Goal: Task Accomplishment & Management: Use online tool/utility

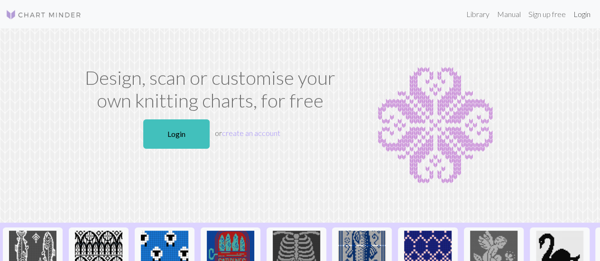
click at [581, 13] on link "Login" at bounding box center [582, 14] width 25 height 19
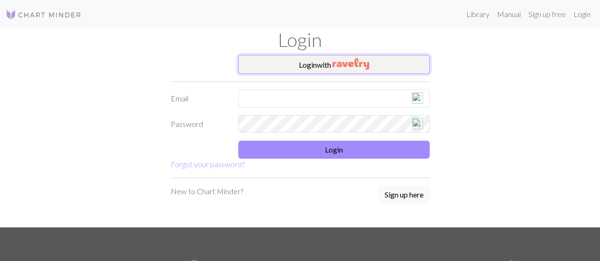
click at [351, 69] on img "button" at bounding box center [350, 63] width 37 height 11
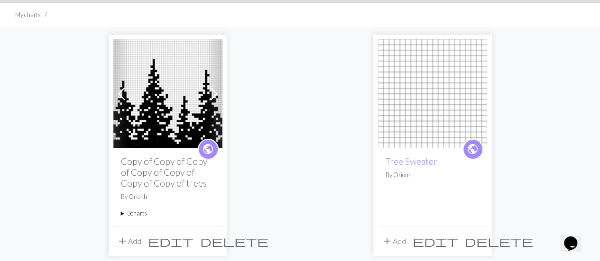
scroll to position [59, 0]
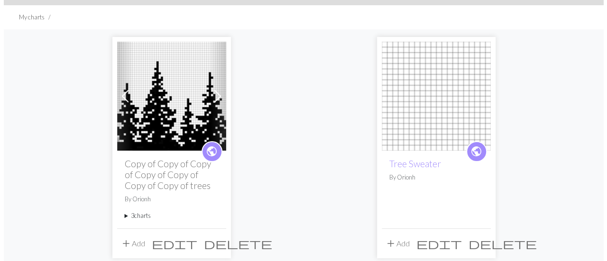
scroll to position [57, 0]
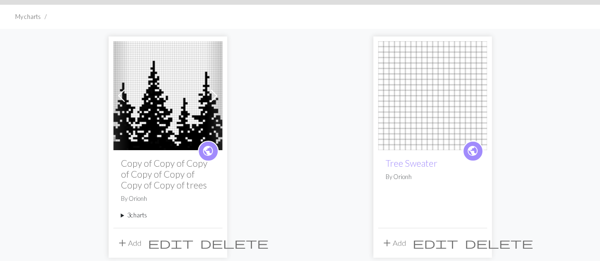
click at [191, 242] on span "edit" at bounding box center [171, 243] width 46 height 13
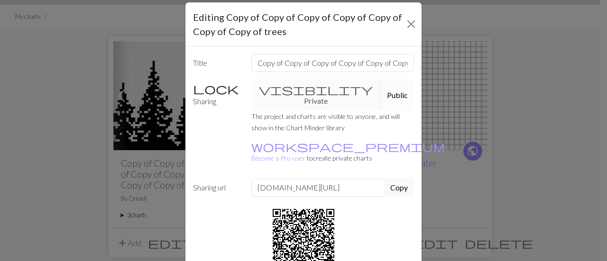
scroll to position [0, 0]
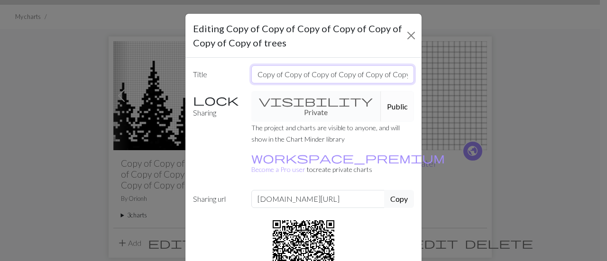
click at [365, 72] on input "Copy of Copy of Copy of Copy of Copy of Copy of Copy of trees" at bounding box center [332, 74] width 163 height 18
type input "Trees"
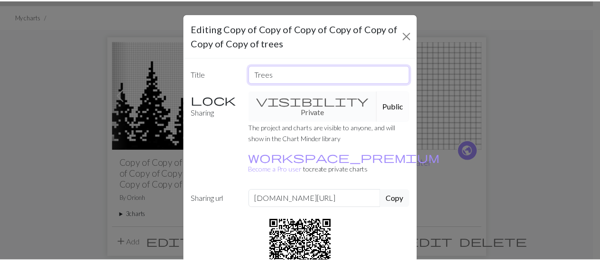
scroll to position [74, 0]
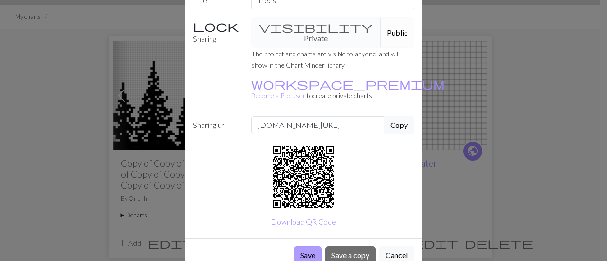
click at [305, 247] on button "Save" at bounding box center [308, 256] width 28 height 18
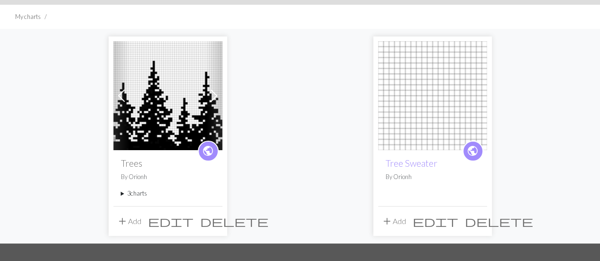
scroll to position [88, 0]
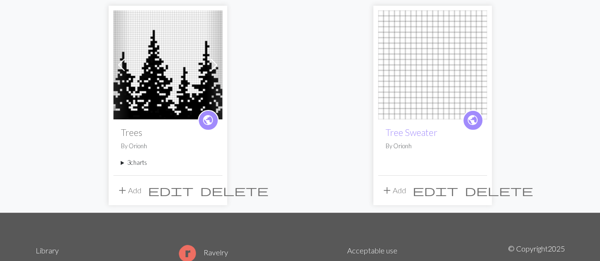
click at [177, 81] on img at bounding box center [167, 64] width 109 height 109
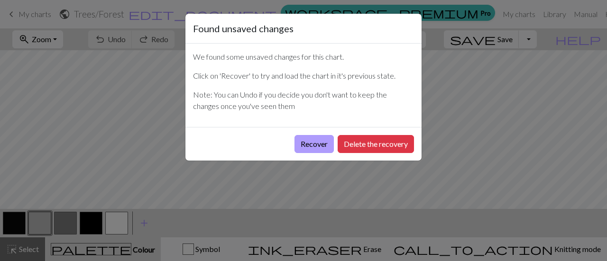
click at [308, 145] on button "Recover" at bounding box center [314, 144] width 39 height 18
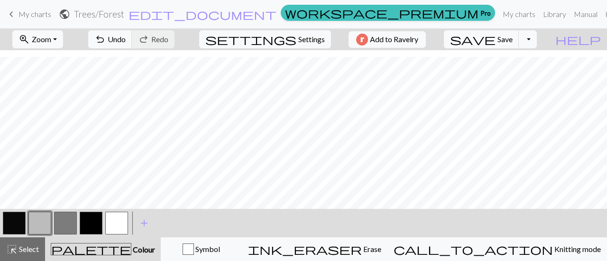
scroll to position [143, 0]
click at [118, 223] on button "button" at bounding box center [116, 223] width 23 height 23
click at [537, 41] on button "Toggle Dropdown" at bounding box center [528, 39] width 18 height 18
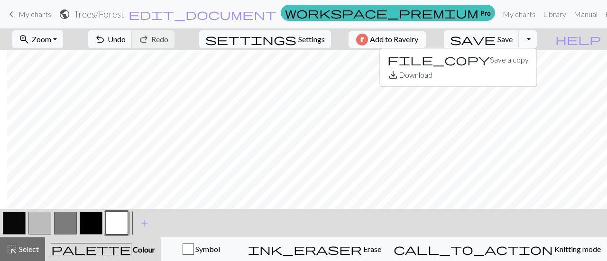
click at [537, 41] on button "Toggle Dropdown" at bounding box center [528, 39] width 18 height 18
click at [529, 73] on button "save_alt Download" at bounding box center [458, 74] width 157 height 15
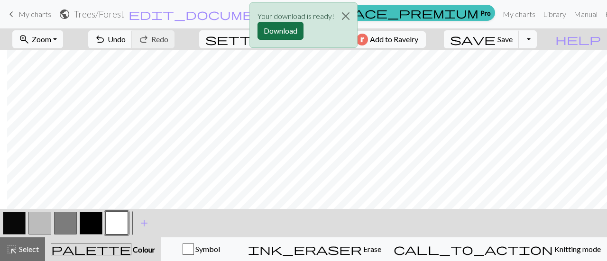
click at [287, 24] on button "Download" at bounding box center [281, 31] width 46 height 18
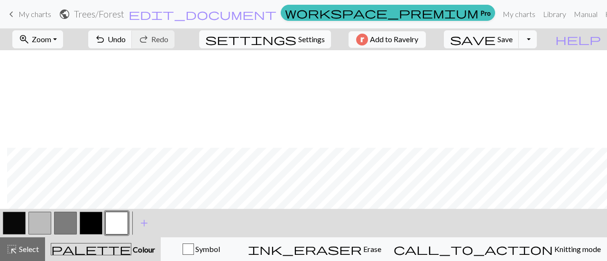
scroll to position [98, 328]
click at [38, 225] on button "button" at bounding box center [39, 223] width 23 height 23
click at [38, 225] on div "Edit colour Name CC1 Use advanced picker workspace_premium Become a Pro user to…" at bounding box center [303, 130] width 607 height 261
click at [38, 225] on button "button" at bounding box center [39, 223] width 23 height 23
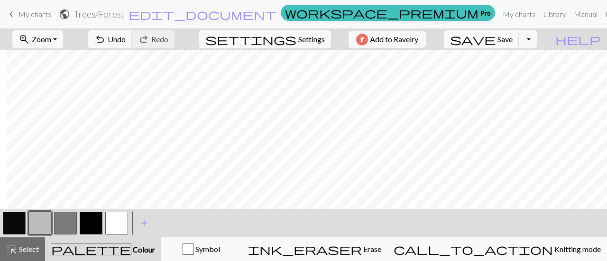
click at [38, 225] on div "Edit colour Name CC1 Use advanced picker workspace_premium Become a Pro user to…" at bounding box center [303, 130] width 607 height 261
click at [40, 225] on button "button" at bounding box center [39, 223] width 23 height 23
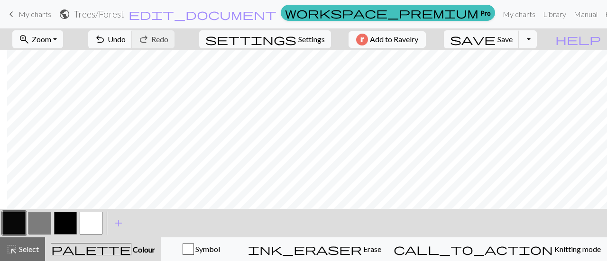
click at [35, 222] on button "button" at bounding box center [39, 223] width 23 height 23
click at [41, 222] on button "button" at bounding box center [39, 223] width 23 height 23
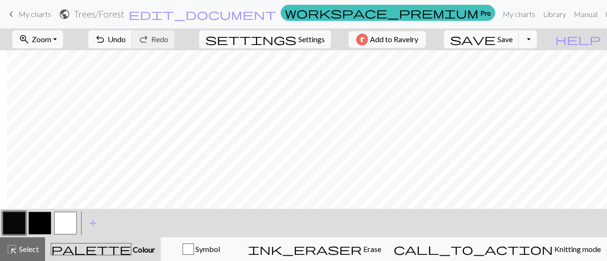
click at [33, 224] on button "button" at bounding box center [39, 223] width 23 height 23
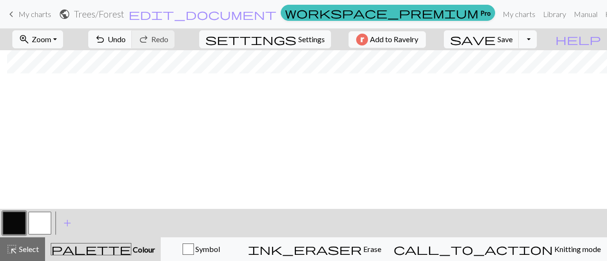
scroll to position [0, 328]
click at [46, 37] on span "Zoom" at bounding box center [41, 39] width 19 height 9
click at [55, 115] on button "50%" at bounding box center [50, 113] width 75 height 15
click at [39, 224] on button "button" at bounding box center [39, 223] width 23 height 23
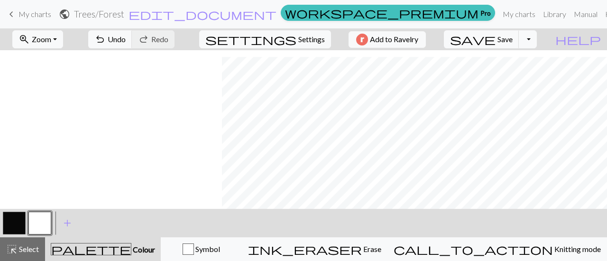
scroll to position [118, 246]
click at [10, 228] on button "button" at bounding box center [14, 223] width 23 height 23
